Goal: Check status: Check status

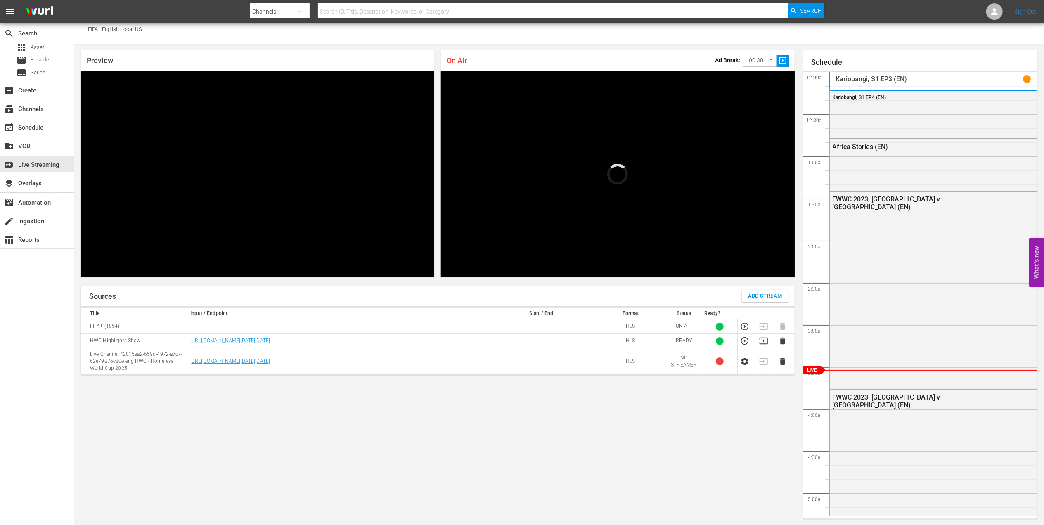
scroll to position [28, 0]
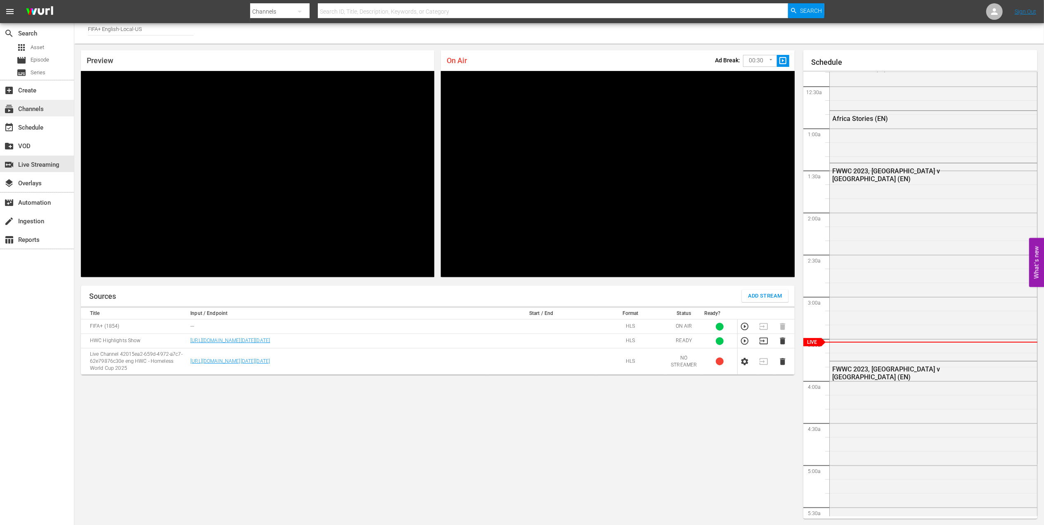
click at [37, 104] on div "subscriptions Channels" at bounding box center [23, 107] width 46 height 7
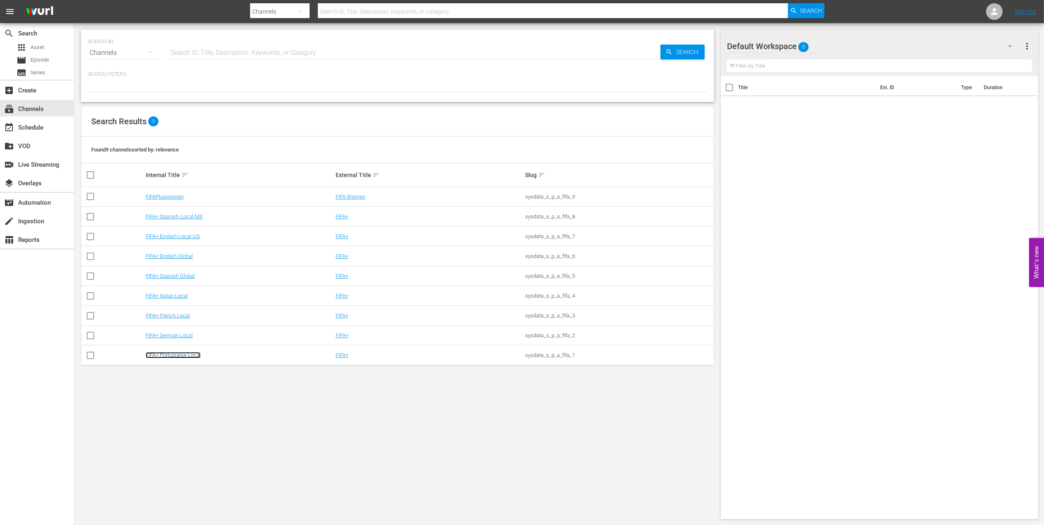
click at [172, 354] on link "FIFA+ Portuguese Local" at bounding box center [173, 355] width 55 height 6
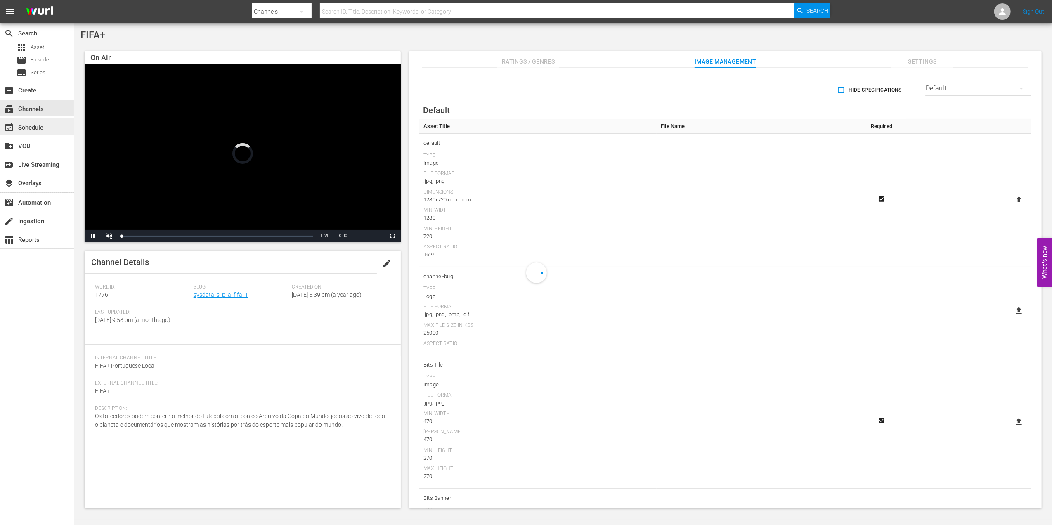
click at [36, 120] on div "event_available Schedule" at bounding box center [37, 126] width 74 height 17
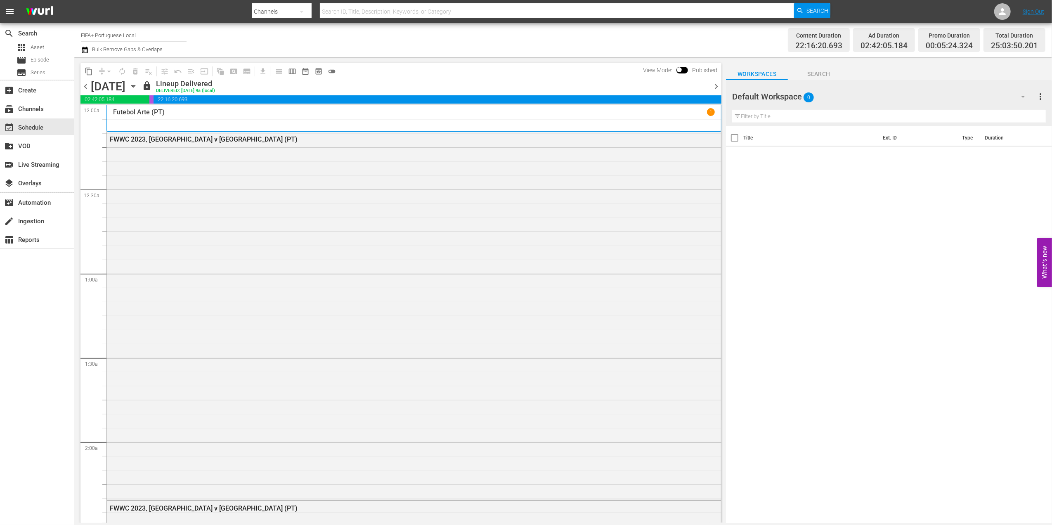
click at [720, 83] on span "chevron_right" at bounding box center [716, 86] width 10 height 10
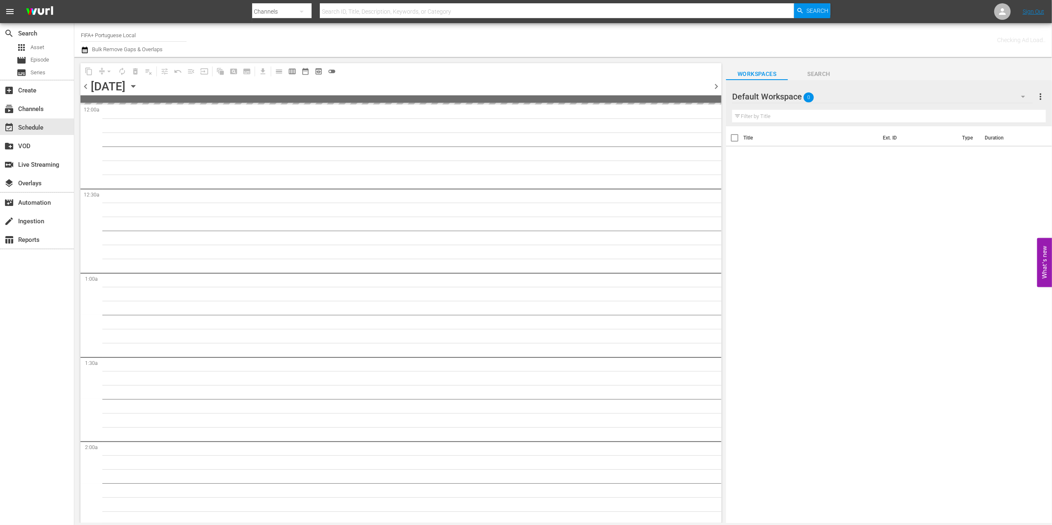
click at [720, 83] on span "chevron_right" at bounding box center [716, 86] width 10 height 10
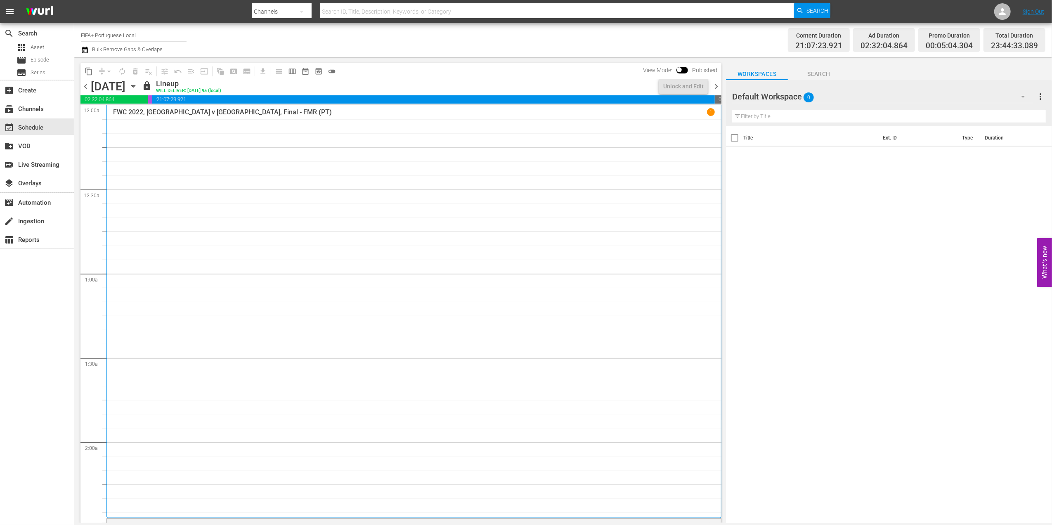
click at [720, 83] on span "chevron_right" at bounding box center [716, 86] width 10 height 10
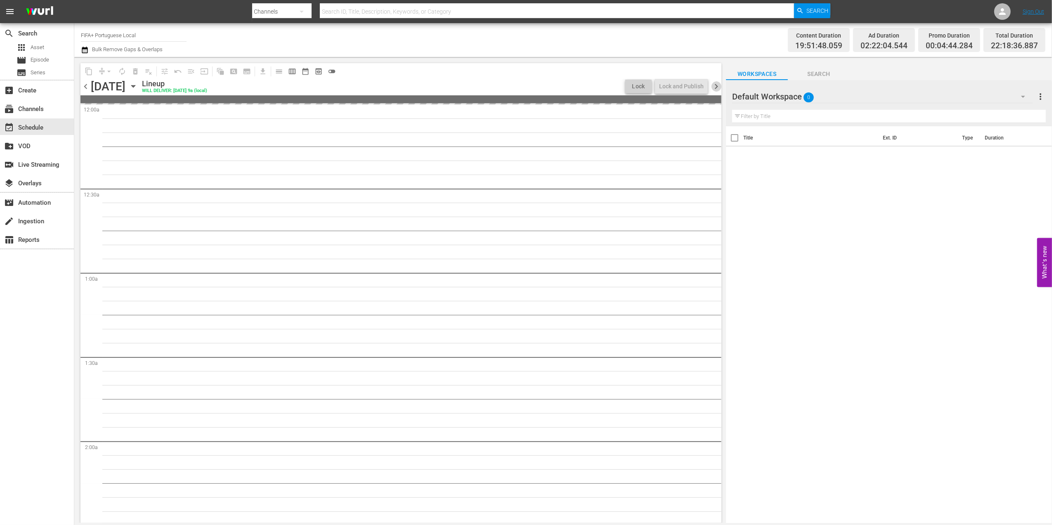
click at [720, 83] on span "chevron_right" at bounding box center [716, 86] width 10 height 10
